Goal: Find specific page/section

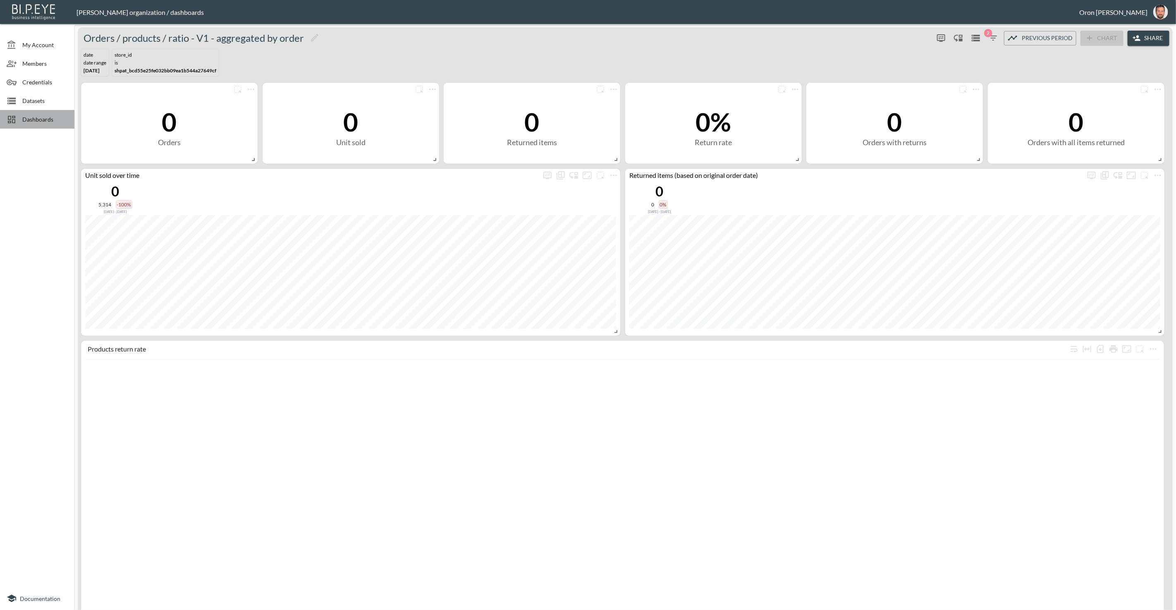
click at [47, 114] on div "Dashboards" at bounding box center [37, 119] width 74 height 19
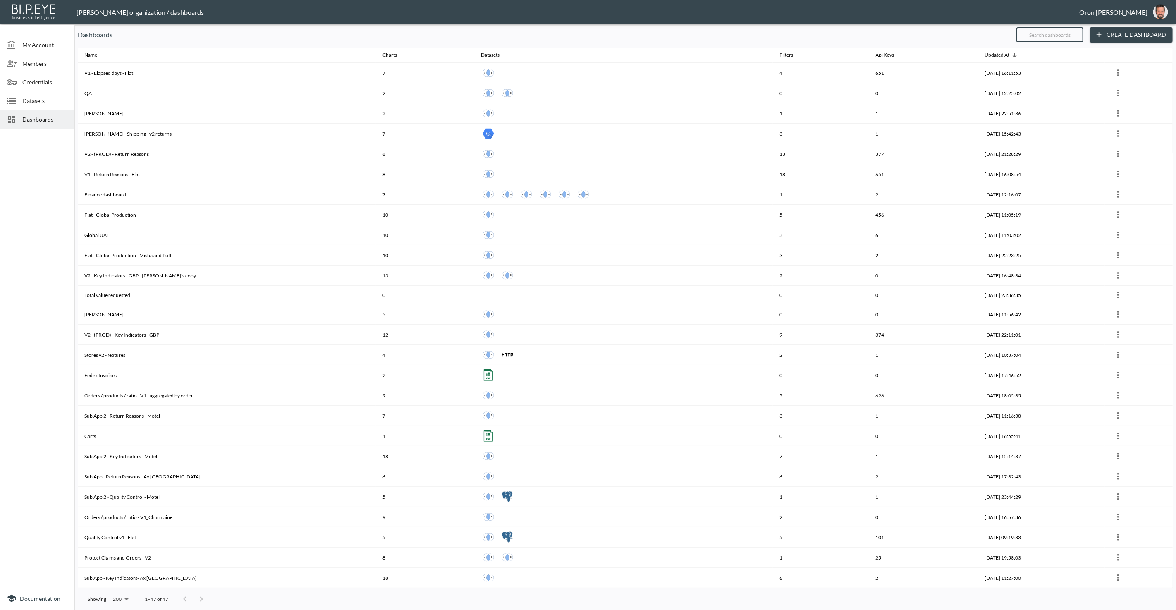
click at [1070, 33] on input "text" at bounding box center [1050, 34] width 67 height 21
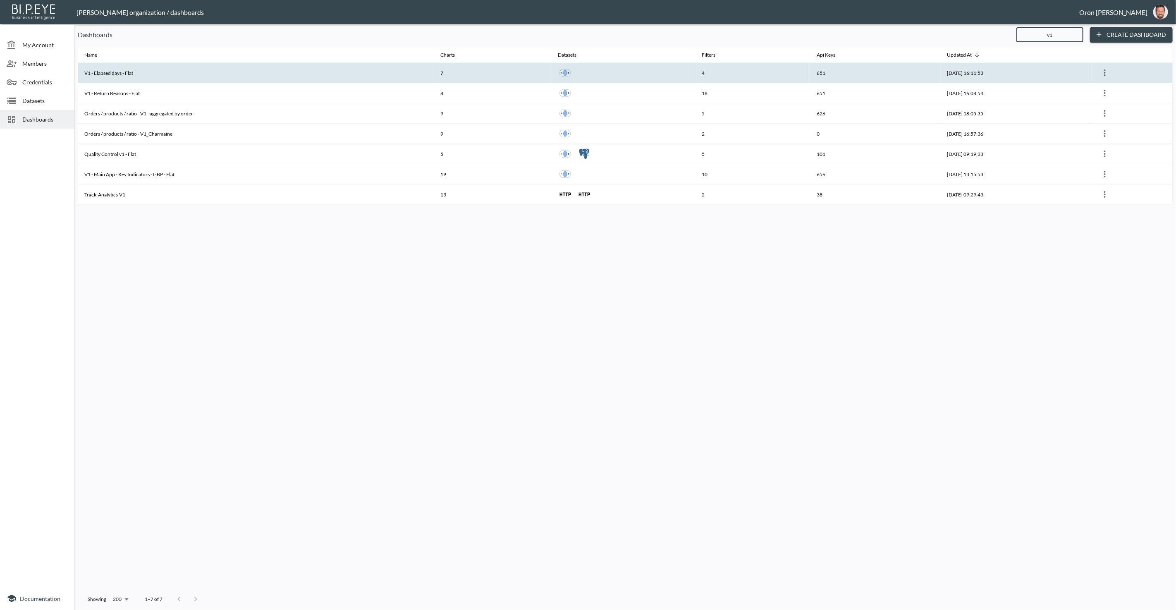
type input "v1"
click at [592, 68] on div at bounding box center [623, 72] width 131 height 15
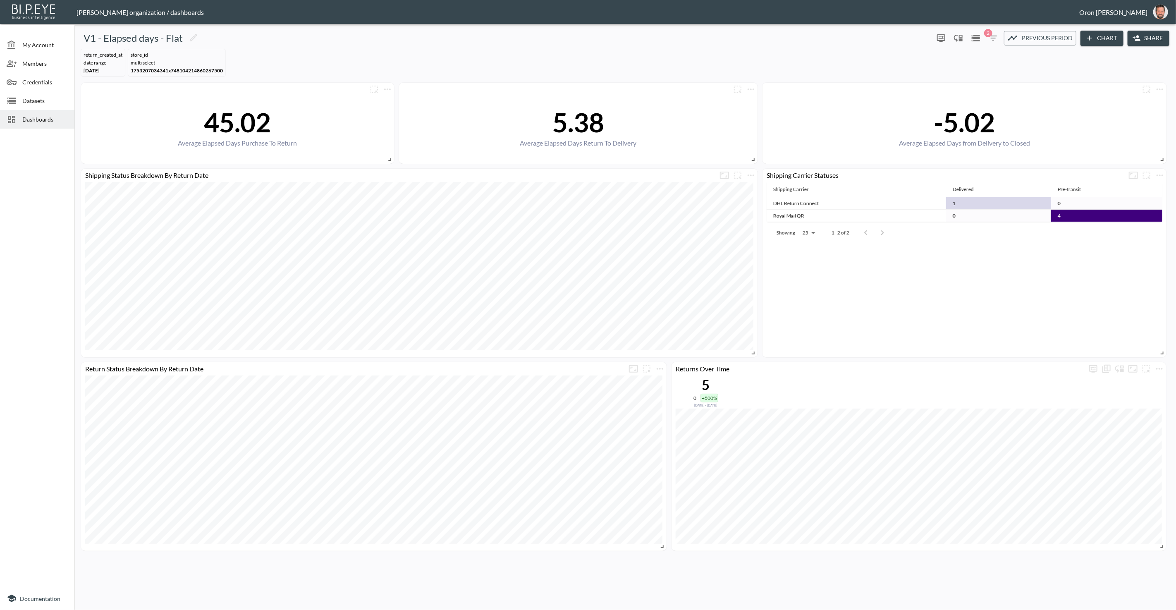
click at [994, 38] on icon "button" at bounding box center [993, 38] width 7 height 5
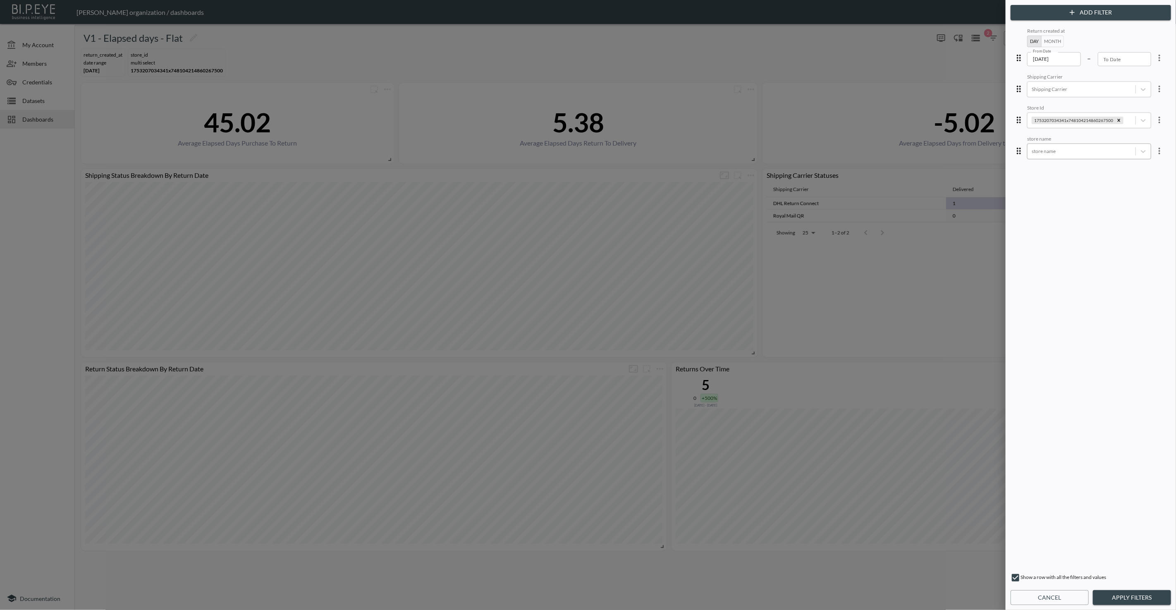
drag, startPoint x: 1114, startPoint y: 119, endPoint x: 1091, endPoint y: 144, distance: 34.6
click at [1116, 119] on icon "Remove 1753207034341x748104214860267500" at bounding box center [1119, 120] width 6 height 6
click at [1087, 152] on div at bounding box center [1082, 151] width 100 height 8
type input "tala"
click at [1061, 197] on div "Tala UK" at bounding box center [1095, 195] width 145 height 13
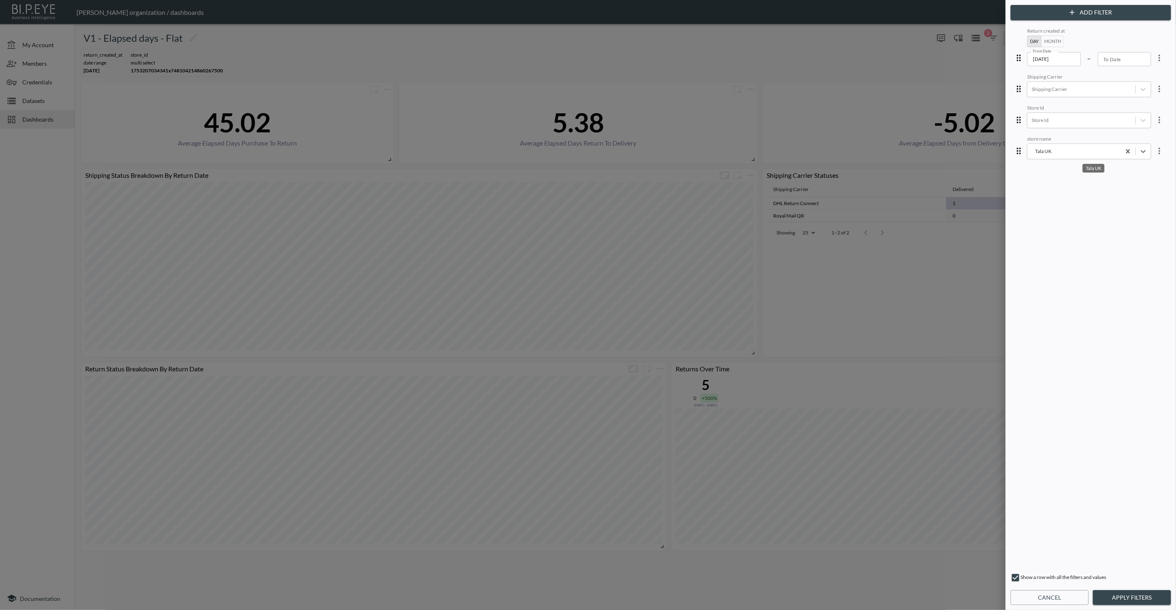
click at [1124, 594] on button "Apply Filters" at bounding box center [1132, 597] width 78 height 15
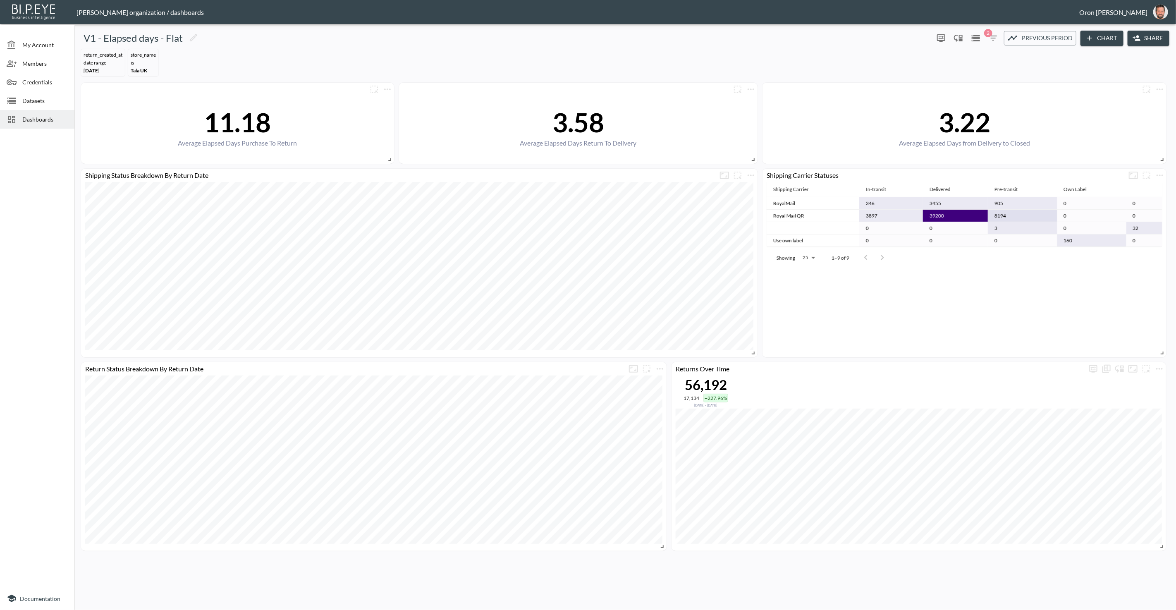
click at [998, 36] on icon "button" at bounding box center [994, 38] width 10 height 10
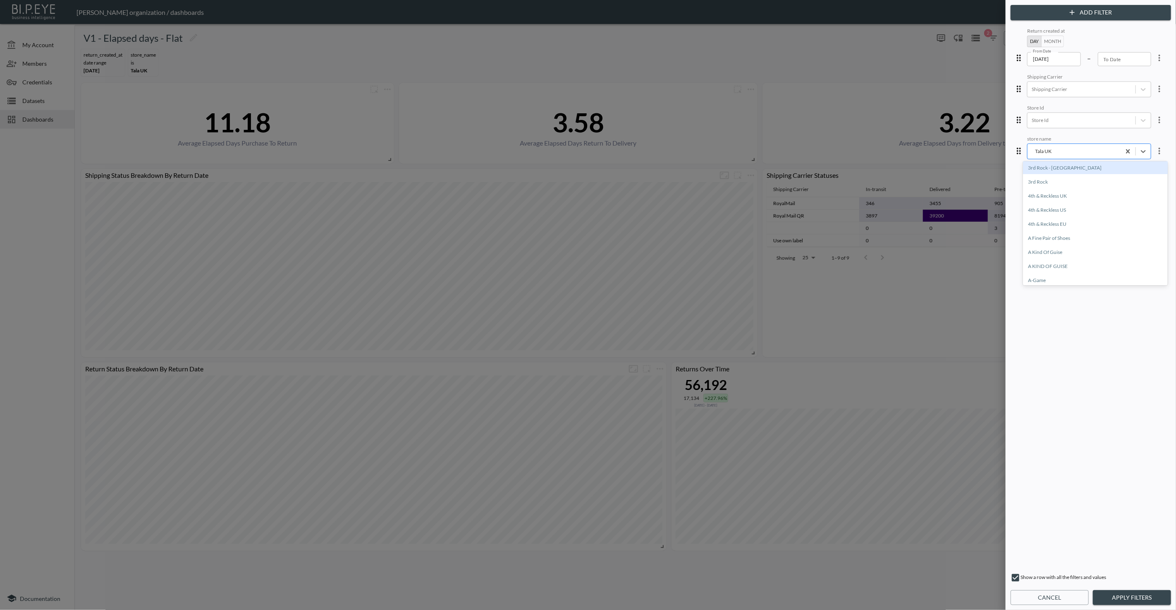
click at [1048, 150] on div "Tala UK" at bounding box center [1074, 151] width 85 height 8
type input "tala"
click at [1046, 181] on div "Tala EU" at bounding box center [1095, 181] width 145 height 13
drag, startPoint x: 1132, startPoint y: 594, endPoint x: 1128, endPoint y: 574, distance: 20.4
click at [1132, 594] on button "Apply Filters" at bounding box center [1132, 597] width 78 height 15
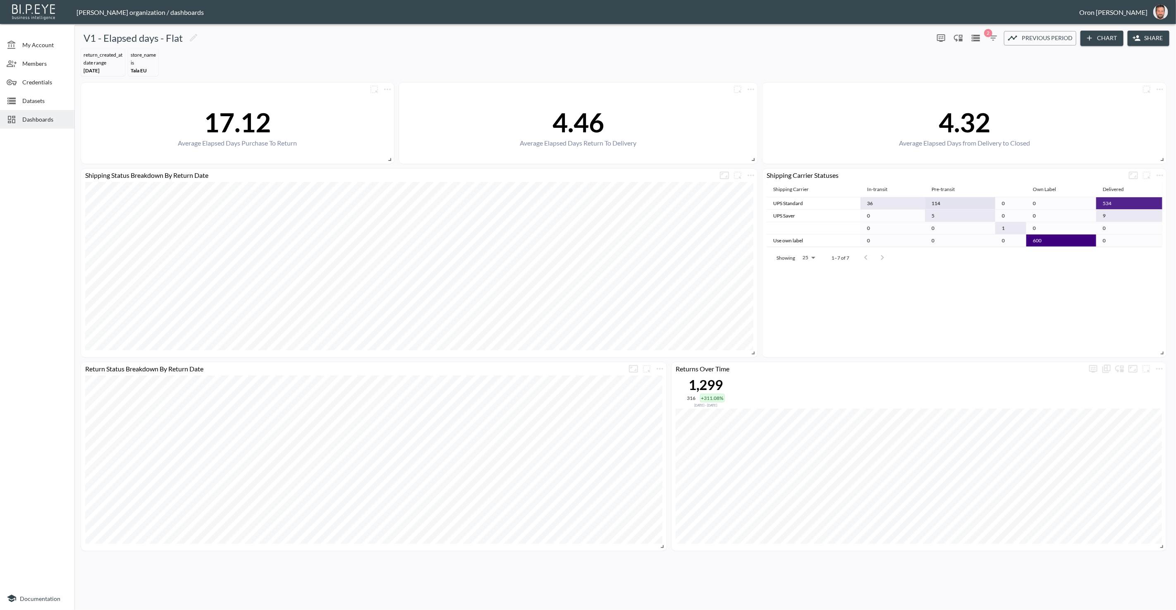
click at [990, 34] on span "2" at bounding box center [988, 33] width 8 height 8
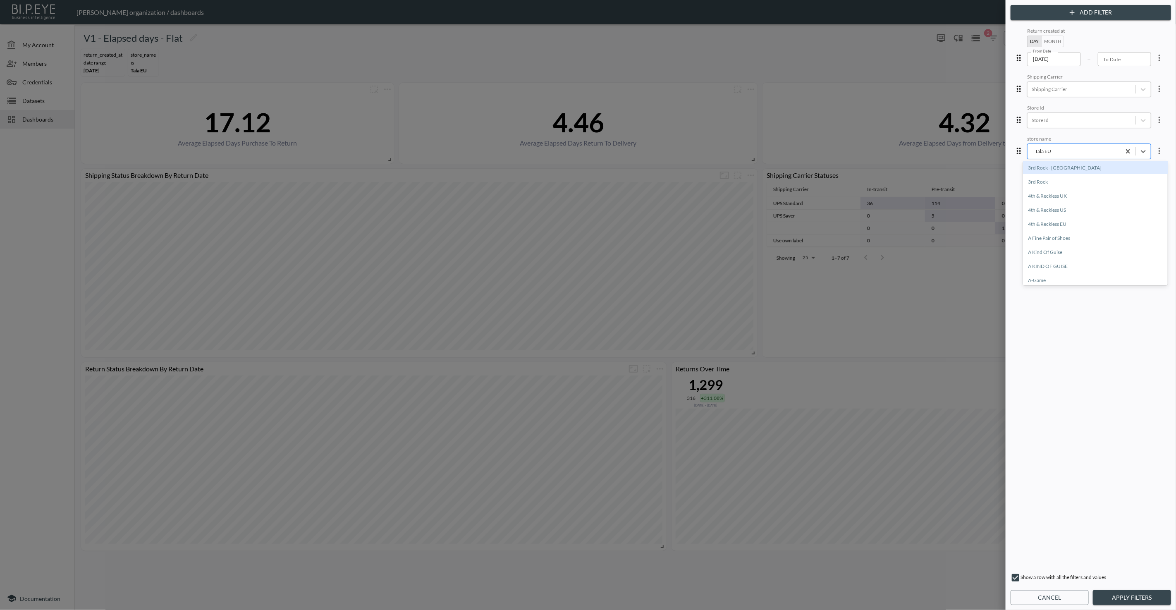
click at [1040, 151] on div "Tala EU" at bounding box center [1074, 151] width 85 height 8
type input "tala"
drag, startPoint x: 1038, startPoint y: 213, endPoint x: 1037, endPoint y: 209, distance: 4.8
click at [1038, 213] on div "Tala US" at bounding box center [1095, 209] width 145 height 13
click at [1163, 594] on button "Apply Filters" at bounding box center [1132, 597] width 78 height 15
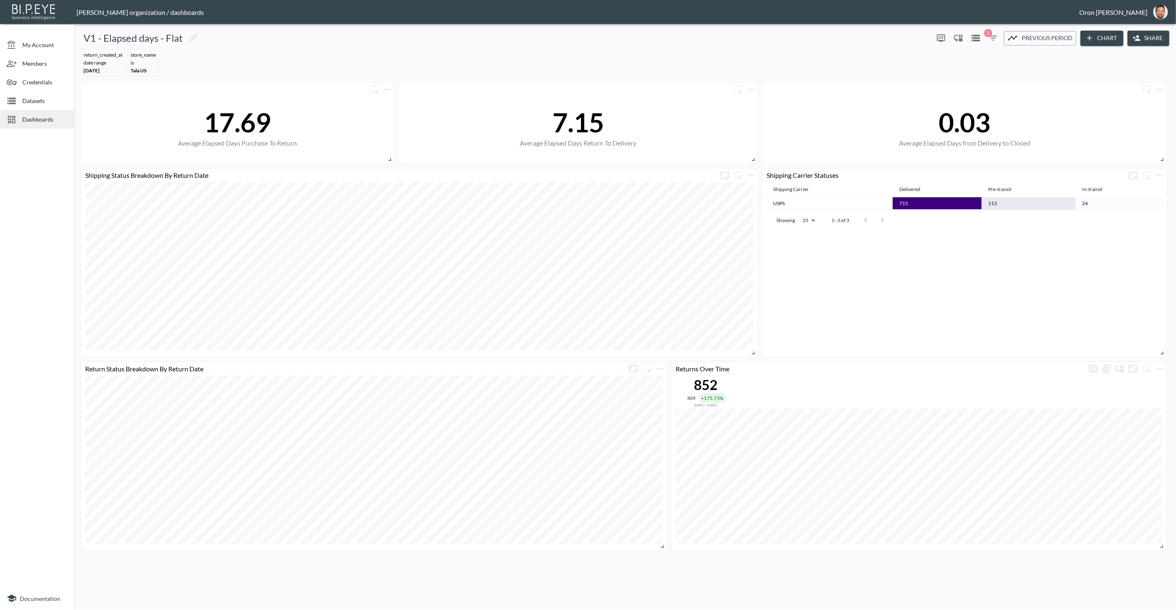
drag, startPoint x: 25, startPoint y: 122, endPoint x: 23, endPoint y: 129, distance: 7.5
click at [25, 122] on span "Dashboards" at bounding box center [44, 119] width 45 height 9
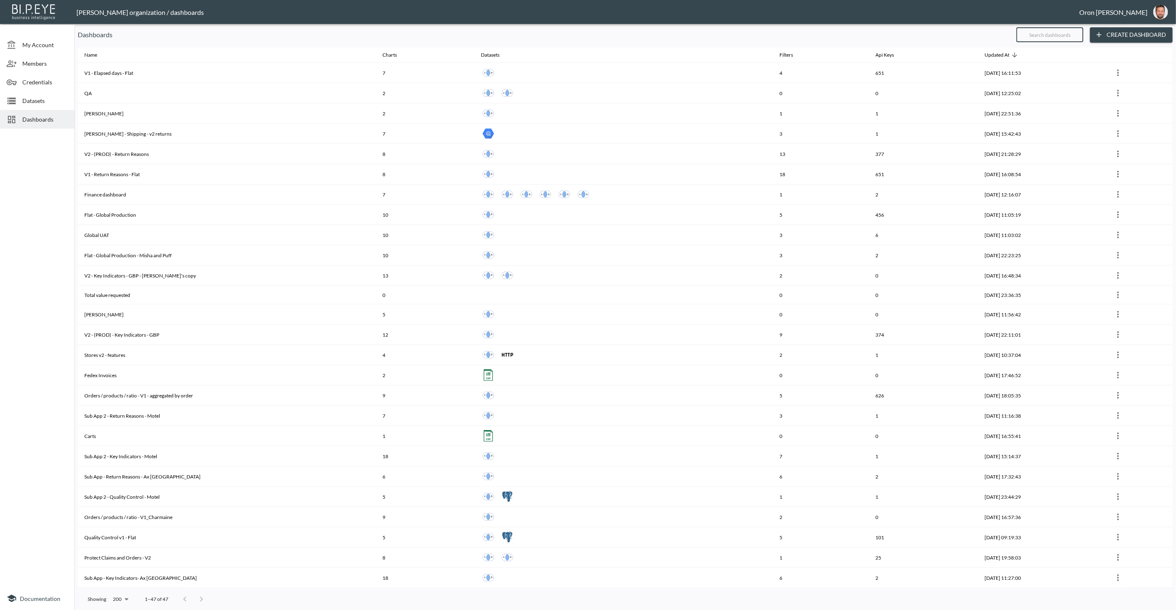
click at [1042, 37] on input "text" at bounding box center [1050, 34] width 67 height 21
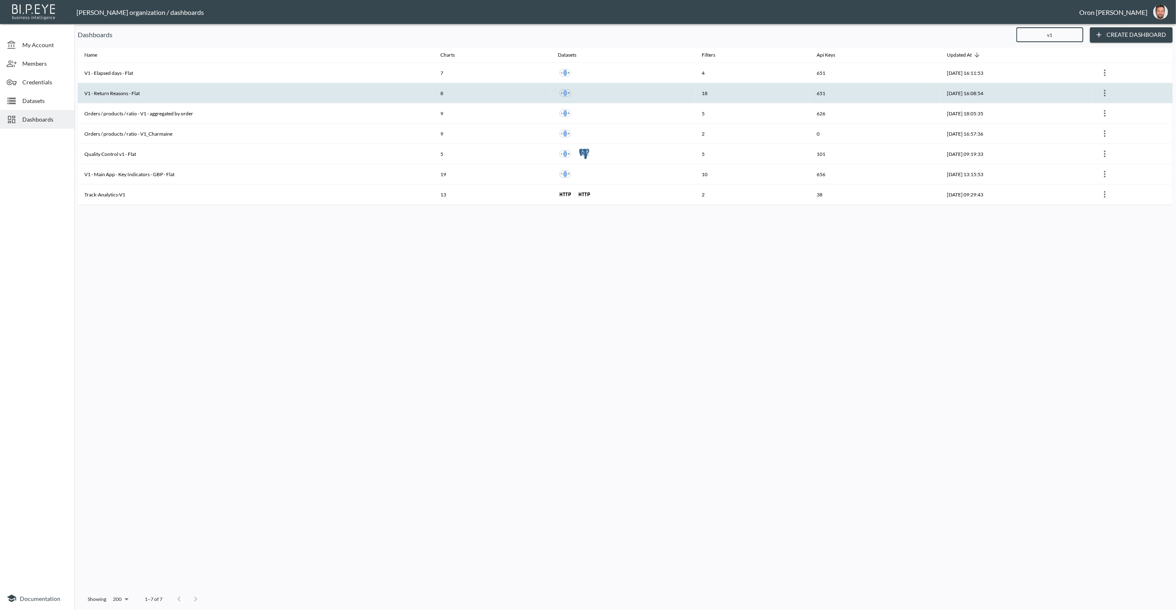
type input "v1"
click at [337, 88] on th "V1 - Return Reasons - Flat" at bounding box center [256, 93] width 356 height 20
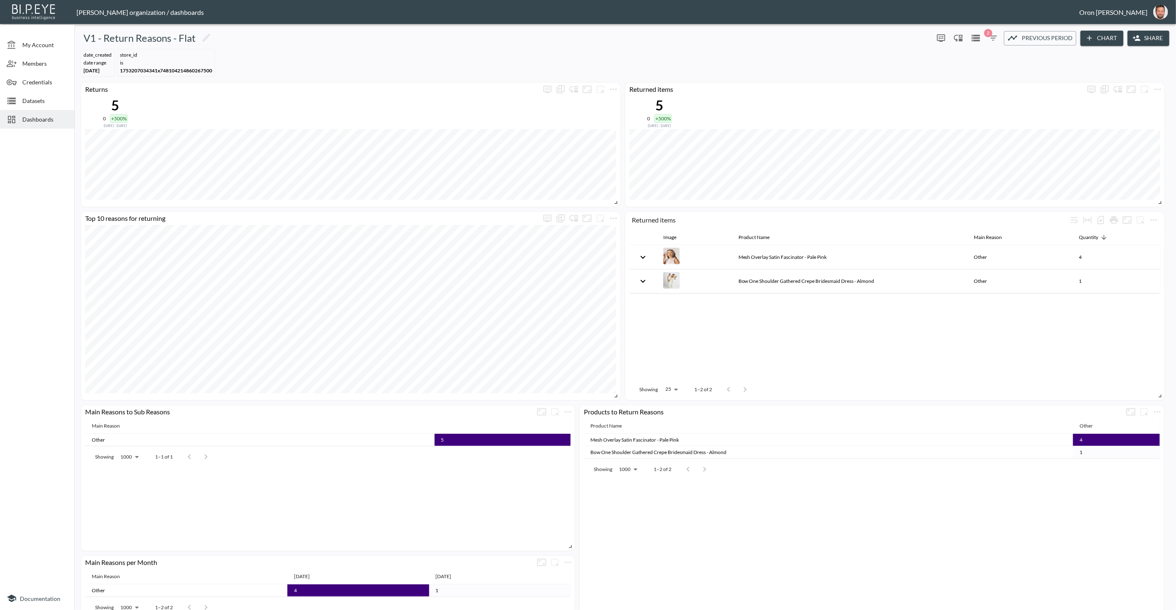
click at [997, 36] on icon "button" at bounding box center [994, 38] width 10 height 10
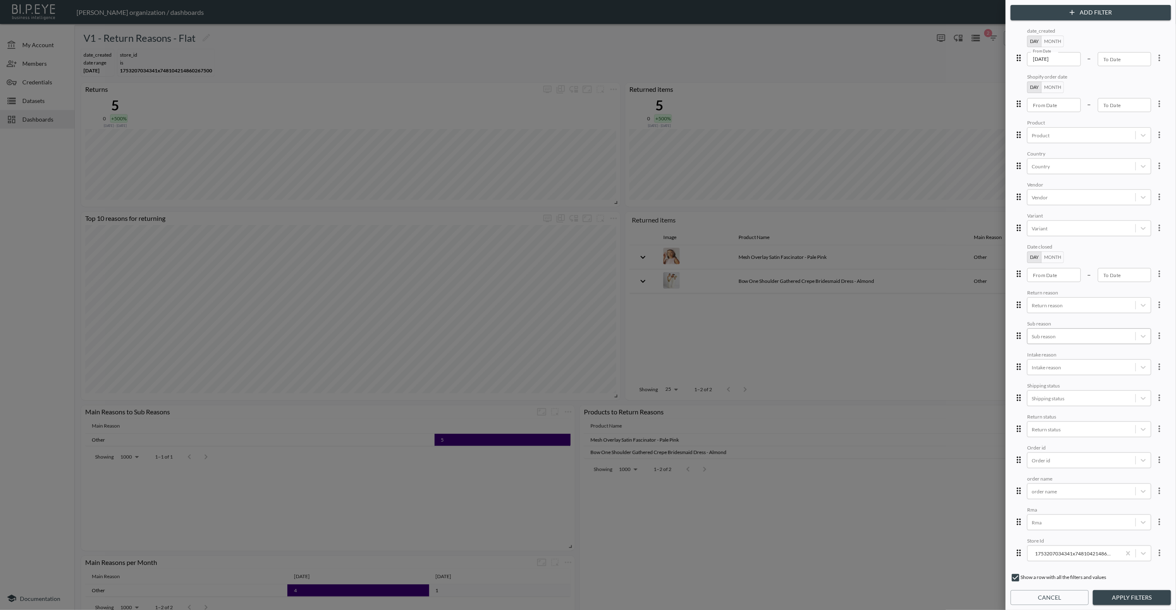
scroll to position [62, 0]
click at [1088, 553] on div at bounding box center [1082, 557] width 100 height 8
click at [1063, 479] on div "Tala EU" at bounding box center [1052, 480] width 27 height 14
type input "tala"
click at [1118, 594] on button "Apply Filters" at bounding box center [1132, 597] width 78 height 15
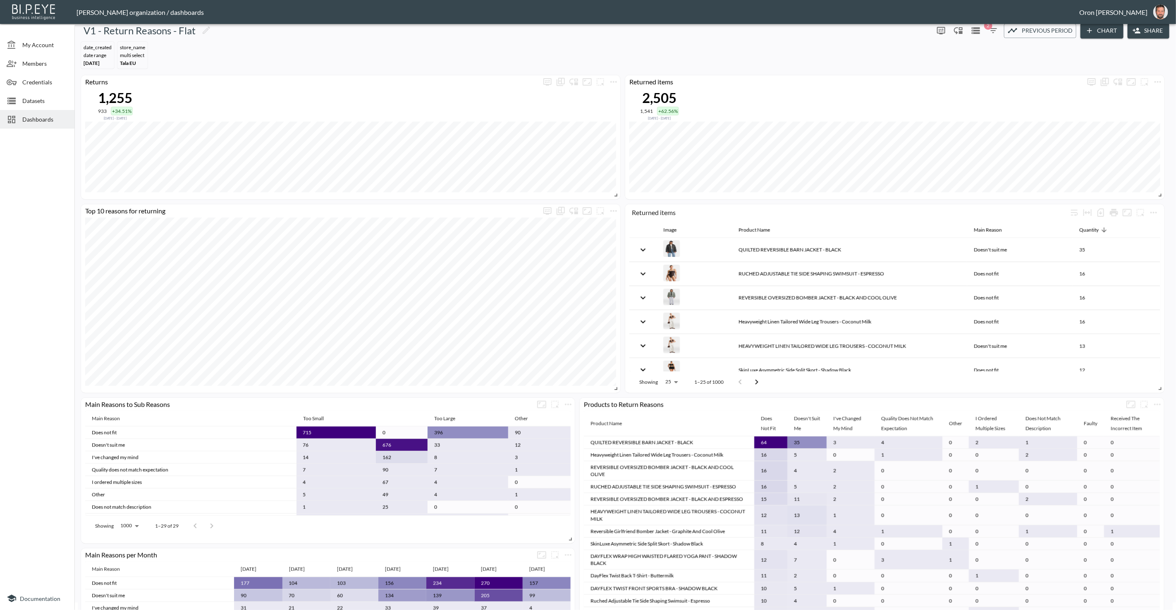
scroll to position [7, 0]
click at [991, 30] on icon "button" at bounding box center [994, 31] width 10 height 10
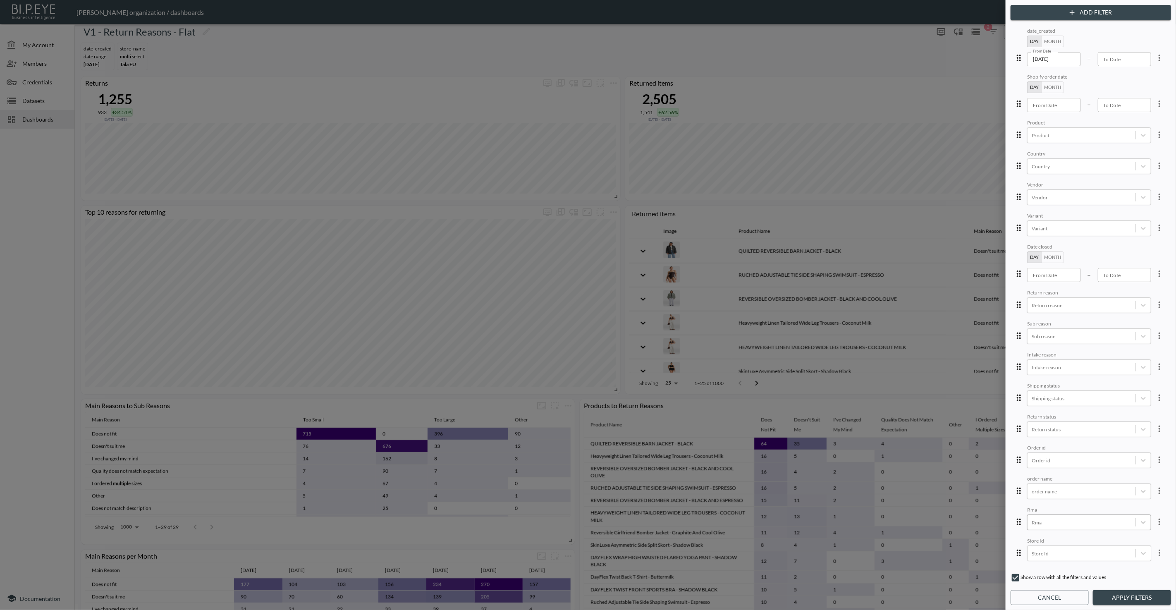
scroll to position [62, 0]
drag, startPoint x: 1053, startPoint y: 549, endPoint x: 1057, endPoint y: 548, distance: 4.3
click at [1053, 553] on div "Remove Tala EU" at bounding box center [1053, 556] width 9 height 7
click at [1058, 553] on div at bounding box center [1082, 557] width 100 height 8
click at [1064, 491] on div "Tala UK" at bounding box center [1052, 494] width 27 height 14
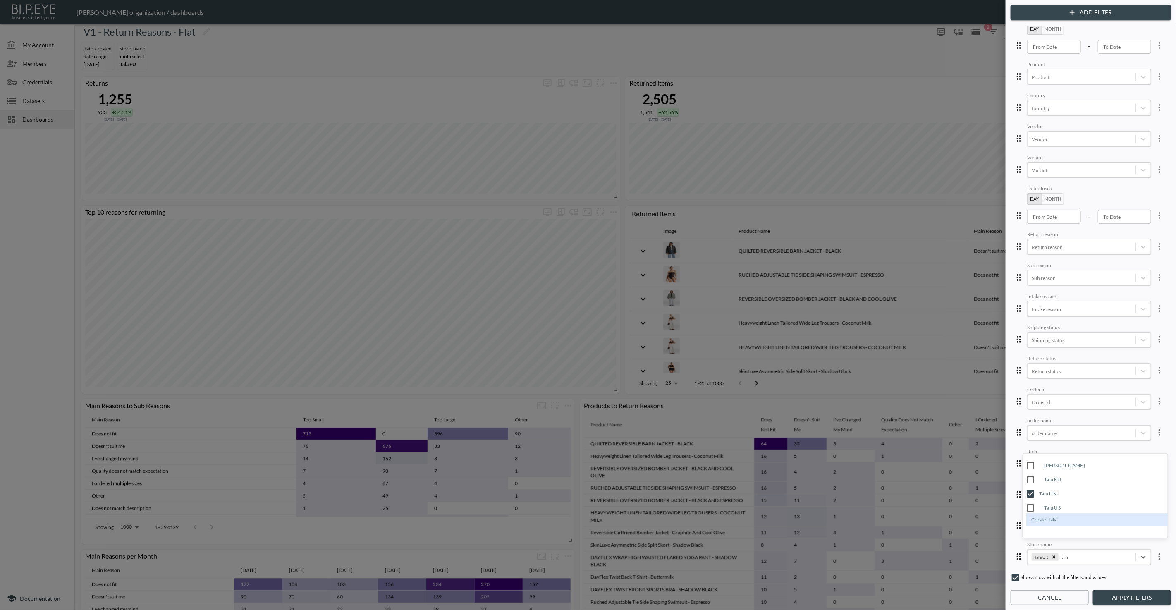
type input "tala"
drag, startPoint x: 1113, startPoint y: 598, endPoint x: 963, endPoint y: 312, distance: 322.5
click at [1113, 594] on button "Apply Filters" at bounding box center [1132, 597] width 78 height 15
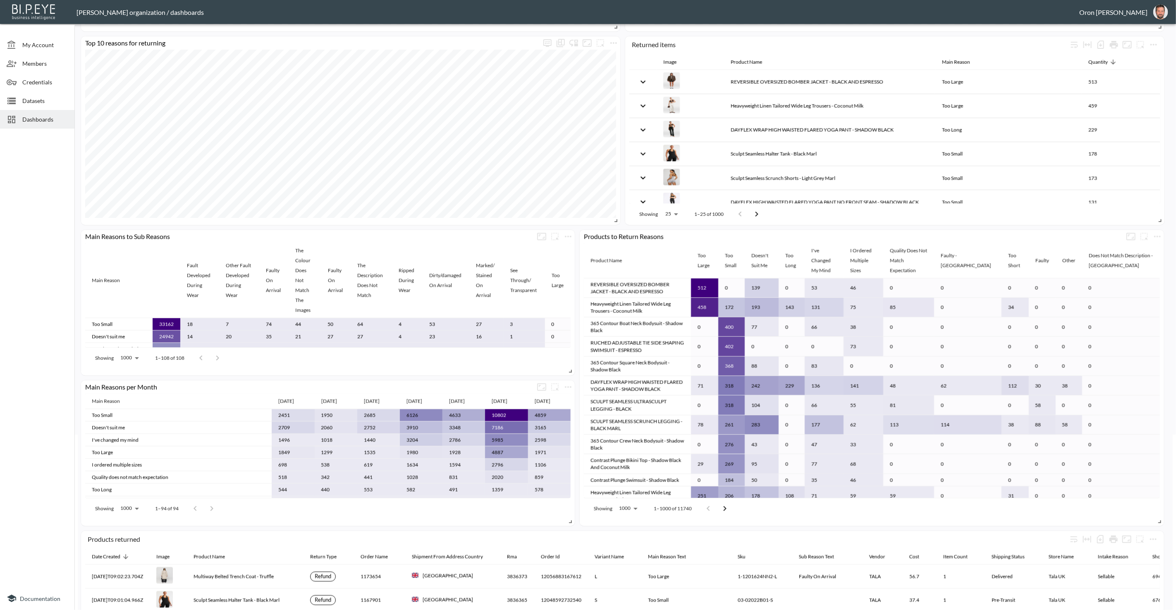
scroll to position [312, 0]
